Goal: Task Accomplishment & Management: Use online tool/utility

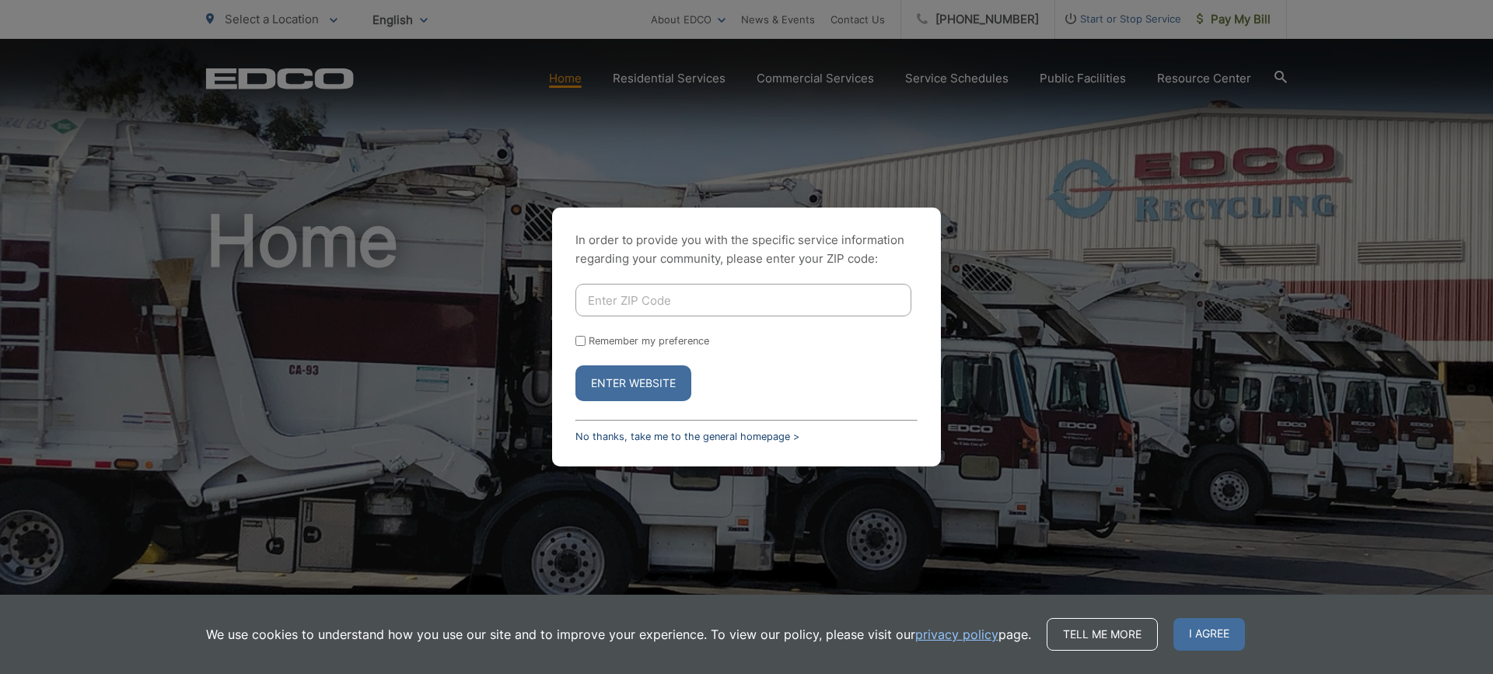
click at [636, 437] on link "No thanks, take me to the general homepage >" at bounding box center [687, 437] width 224 height 12
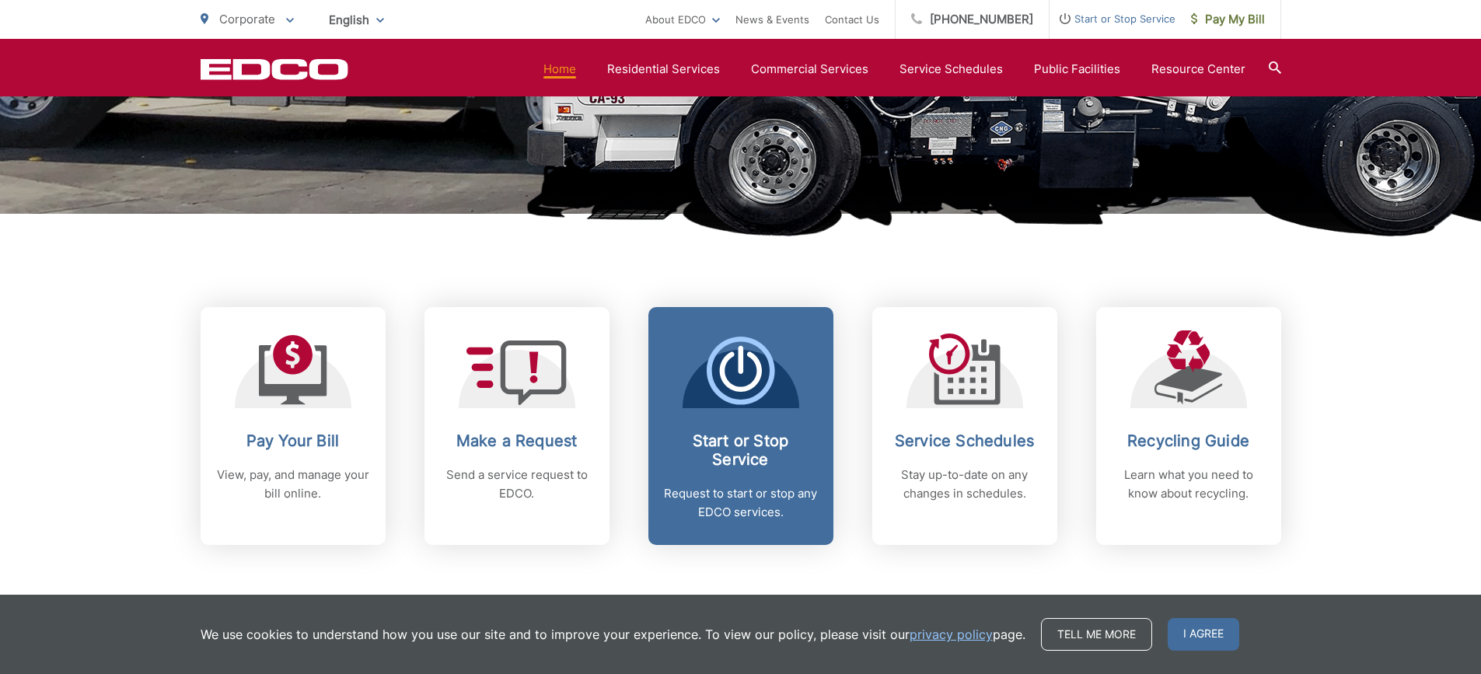
scroll to position [544, 0]
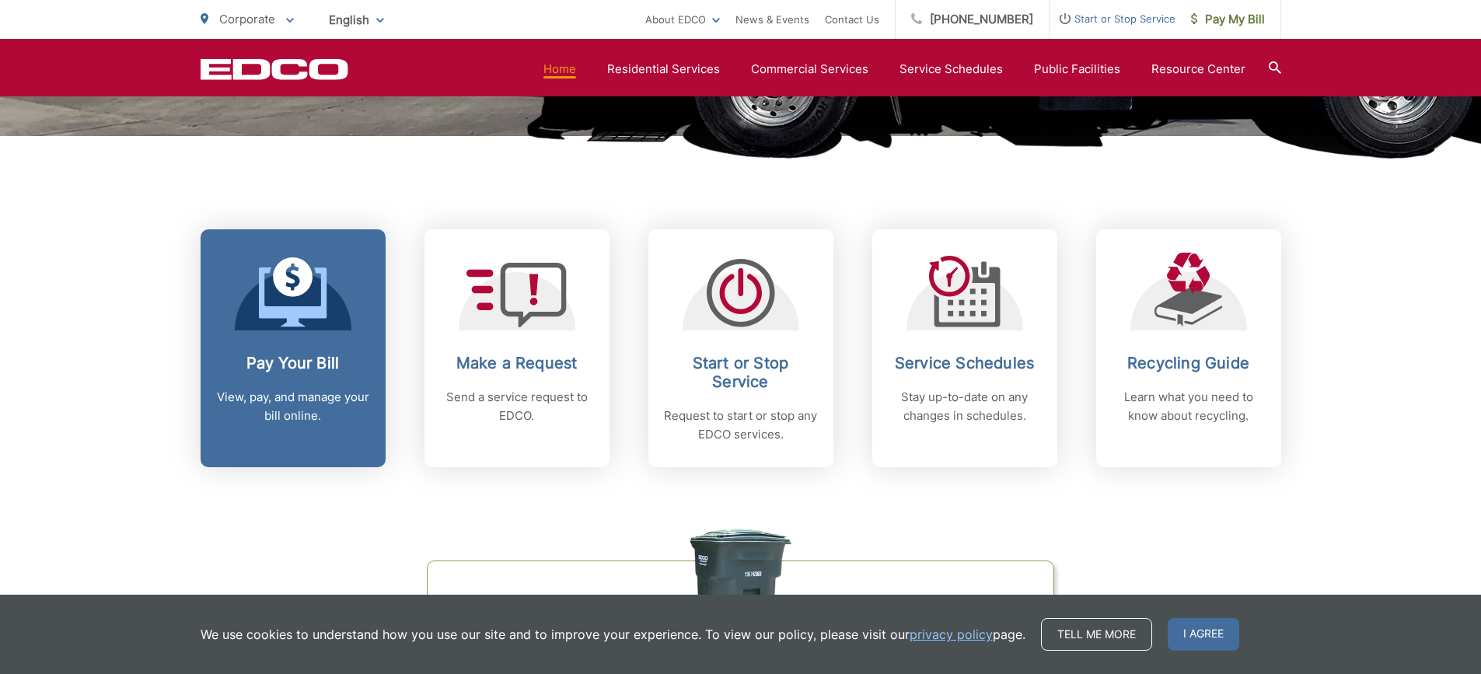
click at [347, 354] on h2 "Pay Your Bill" at bounding box center [293, 363] width 154 height 19
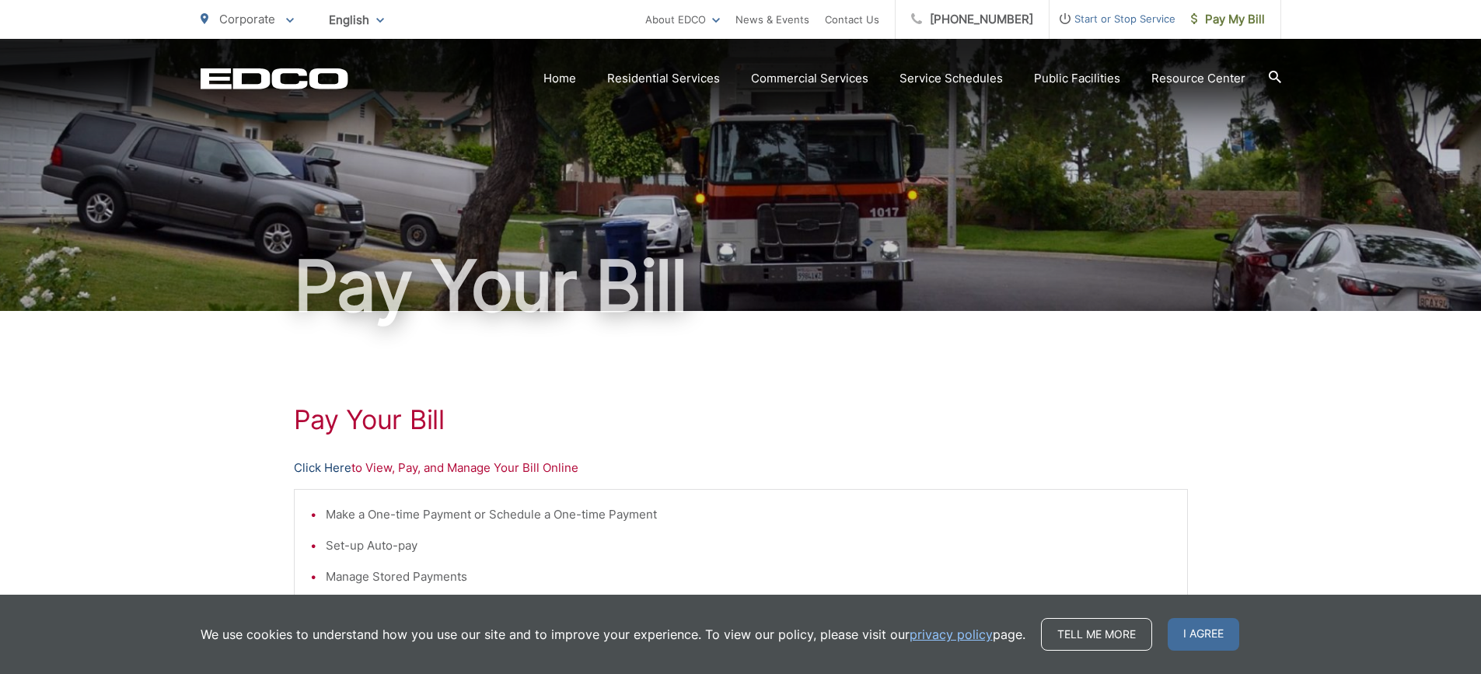
click at [335, 467] on link "Click Here" at bounding box center [323, 468] width 58 height 19
